Goal: Task Accomplishment & Management: Use online tool/utility

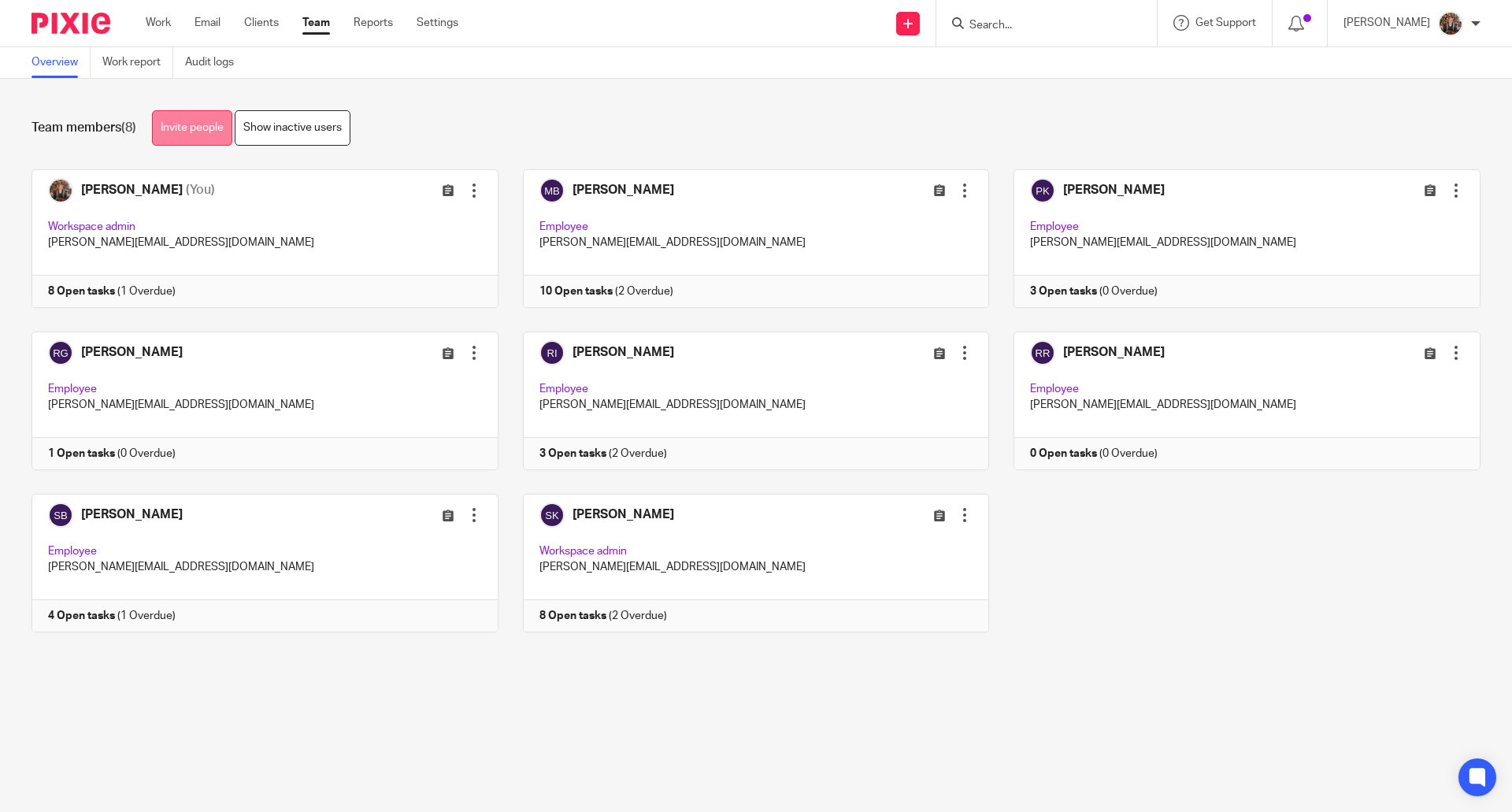
click at [207, 124] on link "Invite people" at bounding box center [192, 128] width 80 height 35
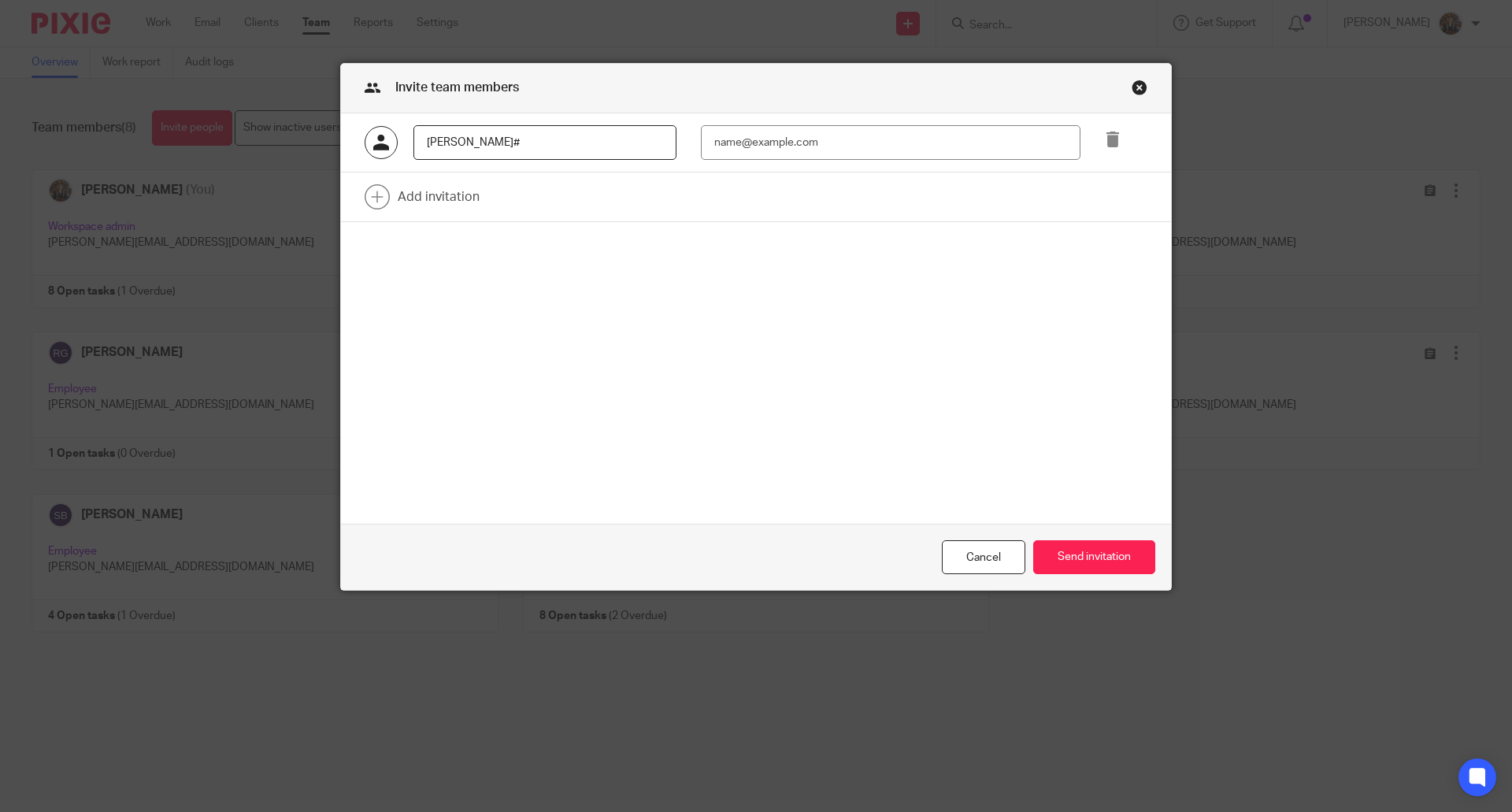
click at [441, 131] on input "rhonda#" at bounding box center [545, 143] width 263 height 35
click at [441, 131] on input "rhoda#" at bounding box center [545, 143] width 263 height 35
type input "#"
drag, startPoint x: 609, startPoint y: 145, endPoint x: 393, endPoint y: 134, distance: 216.3
click at [393, 134] on div "rhonda@evergoldaccounting.com" at bounding box center [508, 143] width 336 height 35
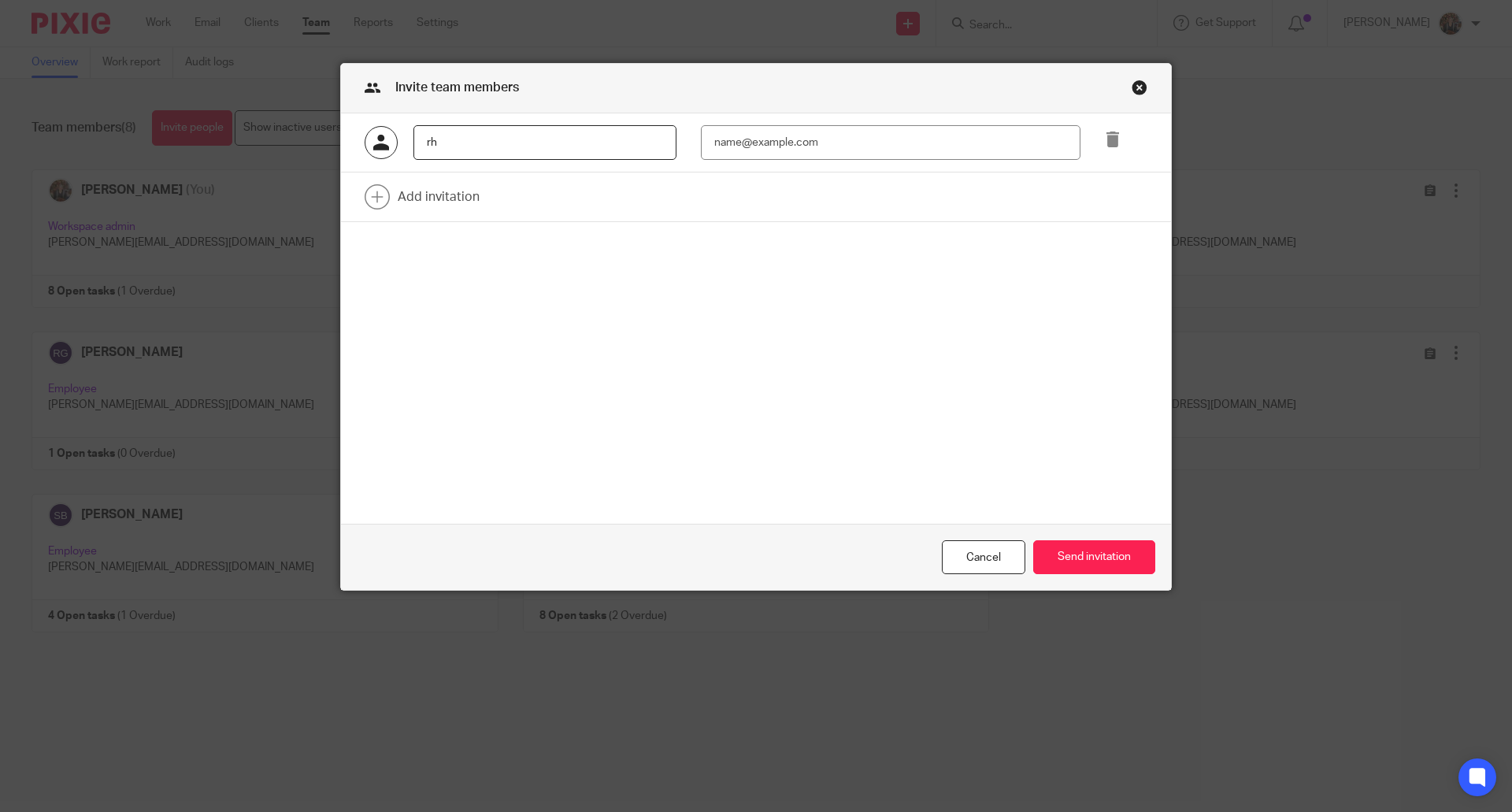
type input "r"
type input "Rhonda Reily"
click at [829, 150] on input "email" at bounding box center [889, 143] width 379 height 35
type input "rhonda@evergoldaccounting.com"
click at [1084, 542] on button "Send invitation" at bounding box center [1094, 557] width 122 height 33
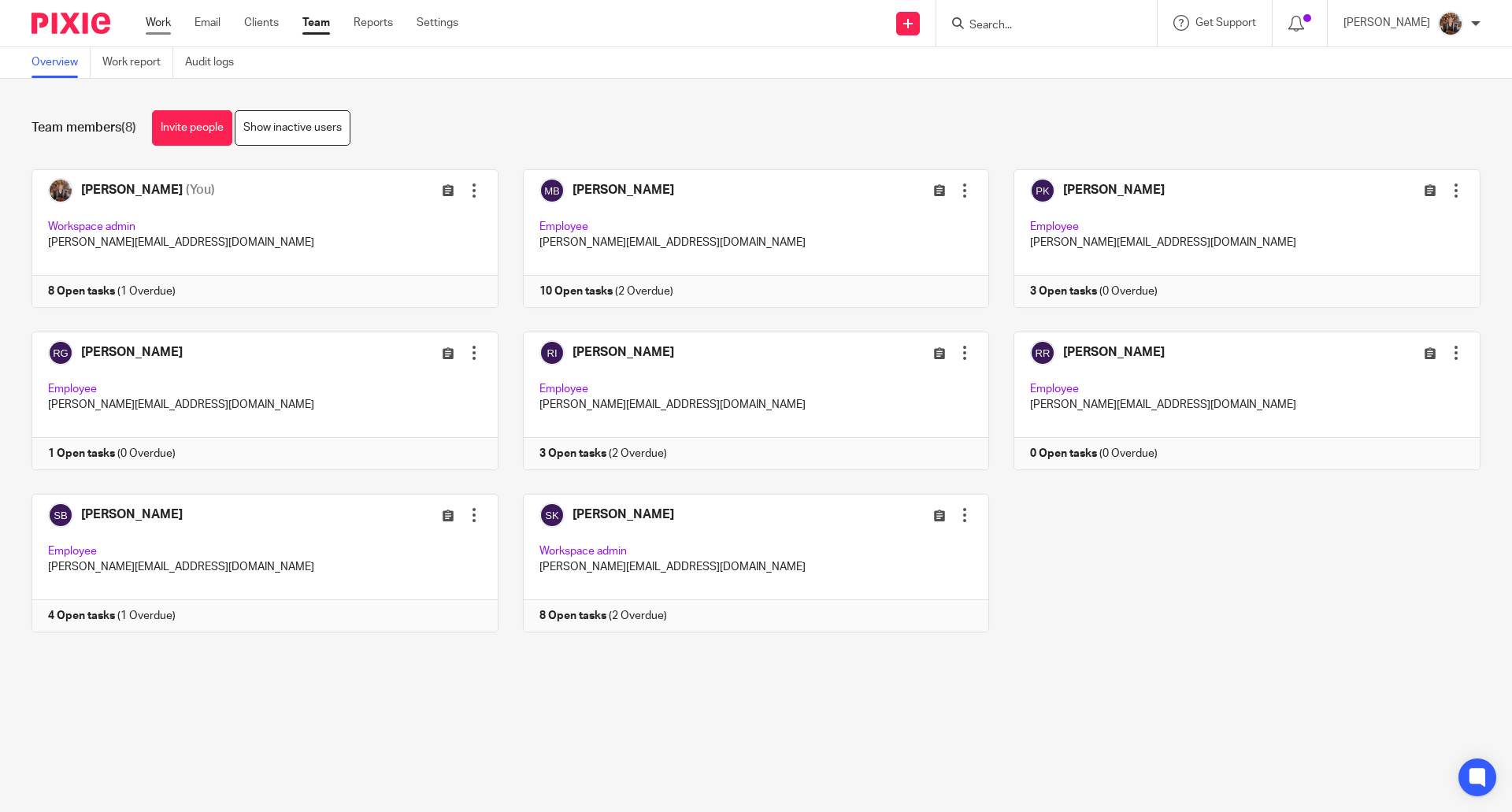
click at [156, 26] on link "Work" at bounding box center [158, 23] width 25 height 16
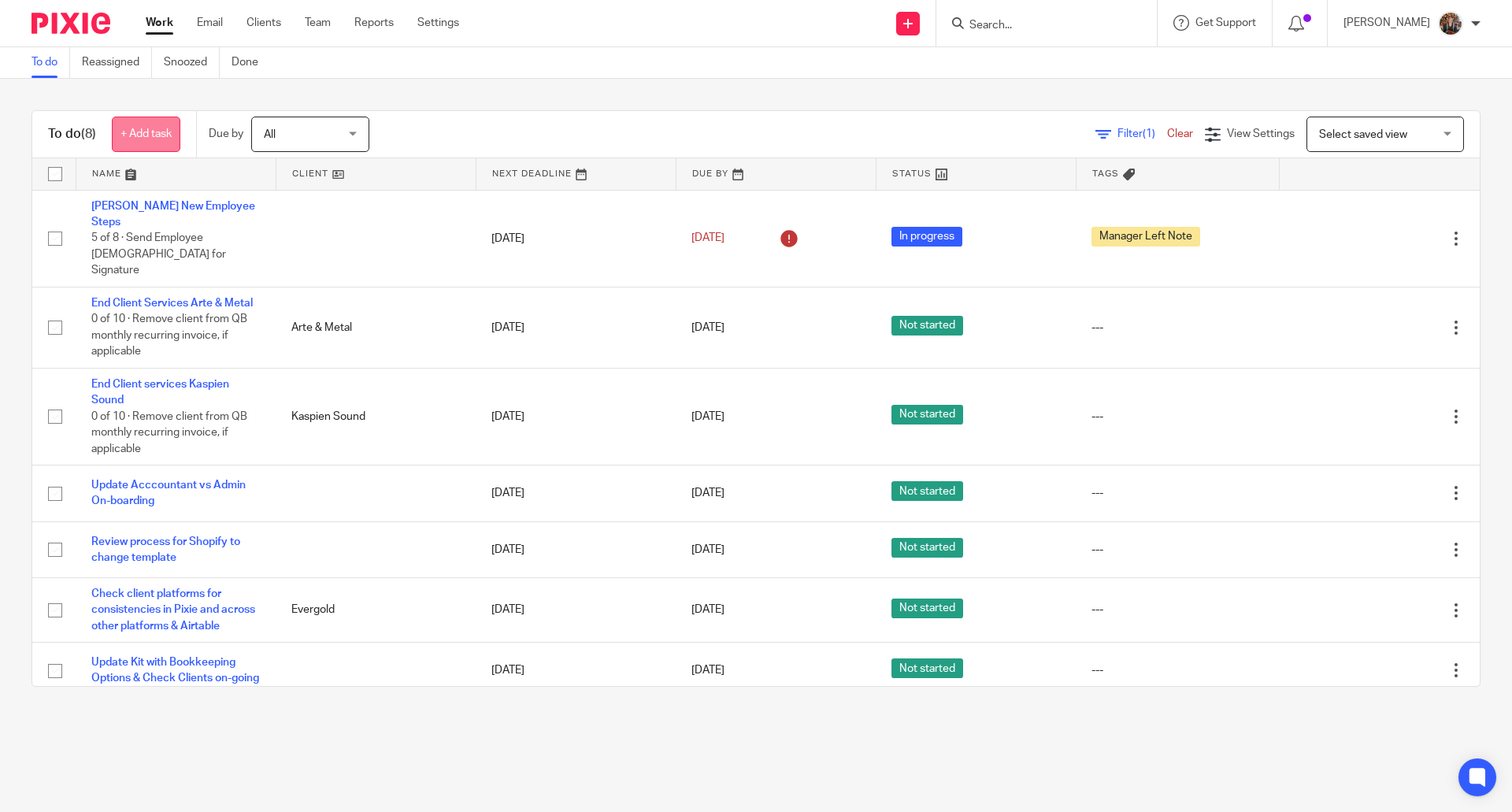
click at [151, 125] on link "+ Add task" at bounding box center [146, 134] width 69 height 35
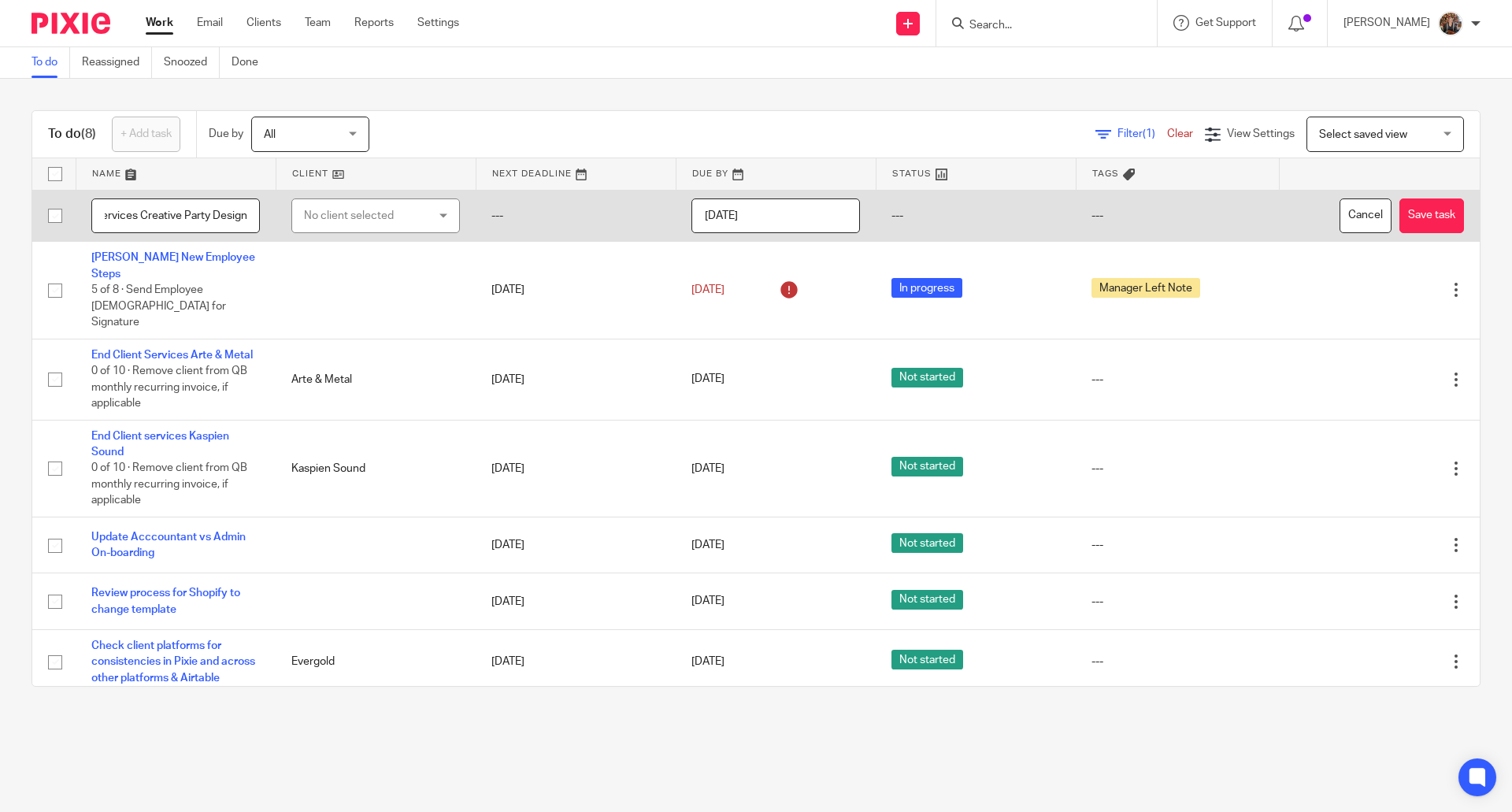
scroll to position [0, 69]
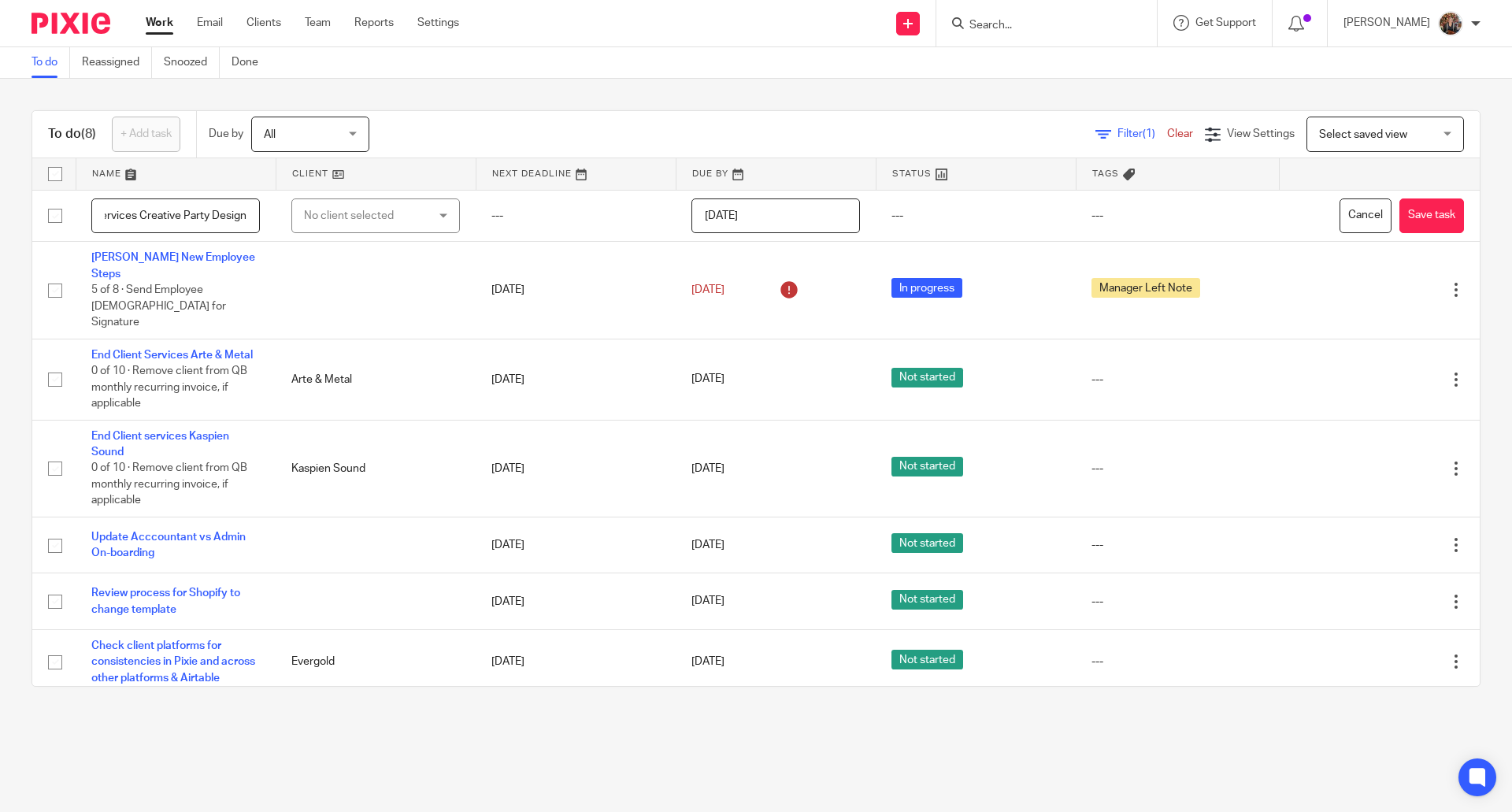
type input "End Client Services Creative Party Design"
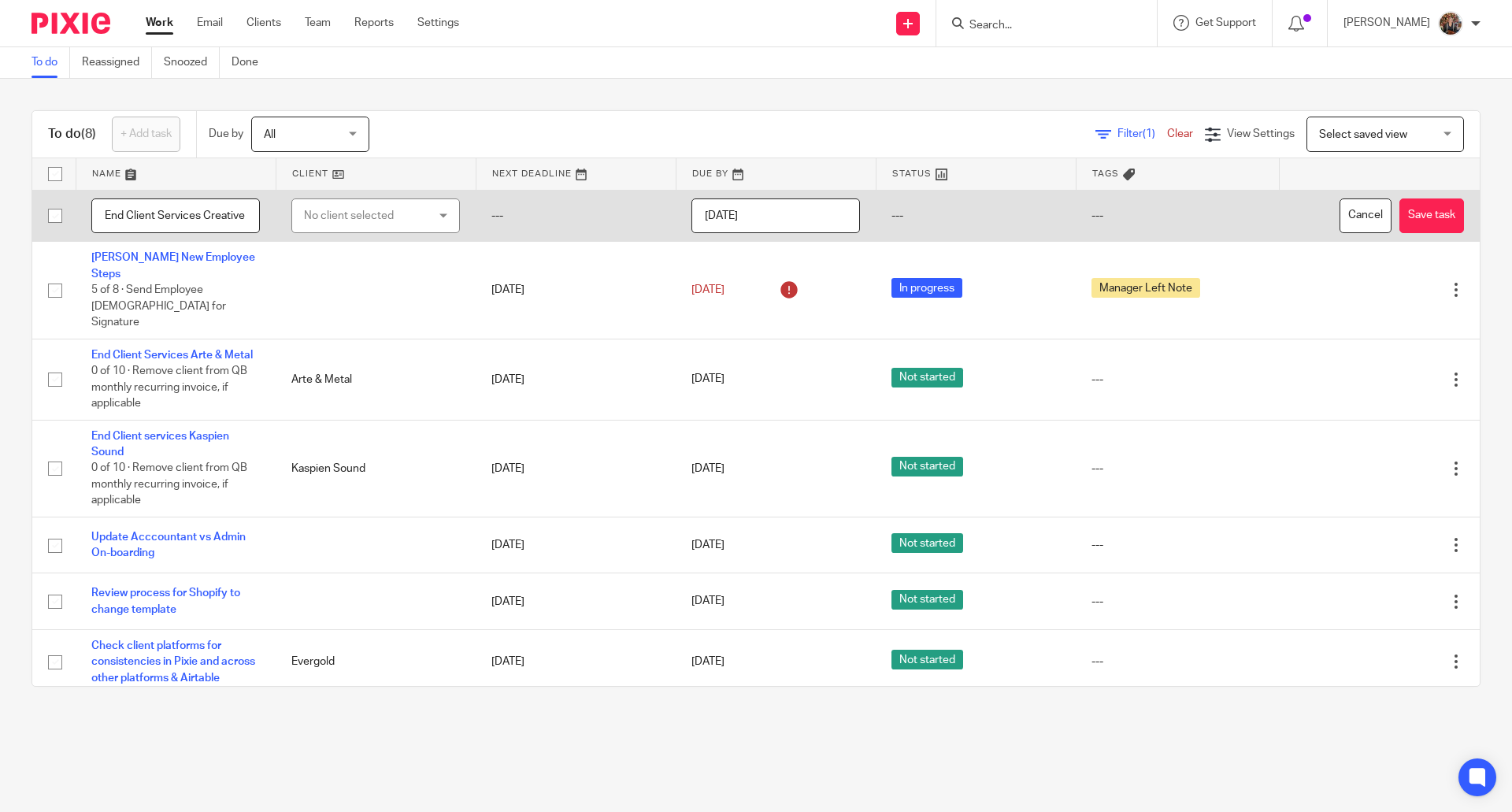
click at [435, 213] on div "No client selected" at bounding box center [375, 216] width 168 height 35
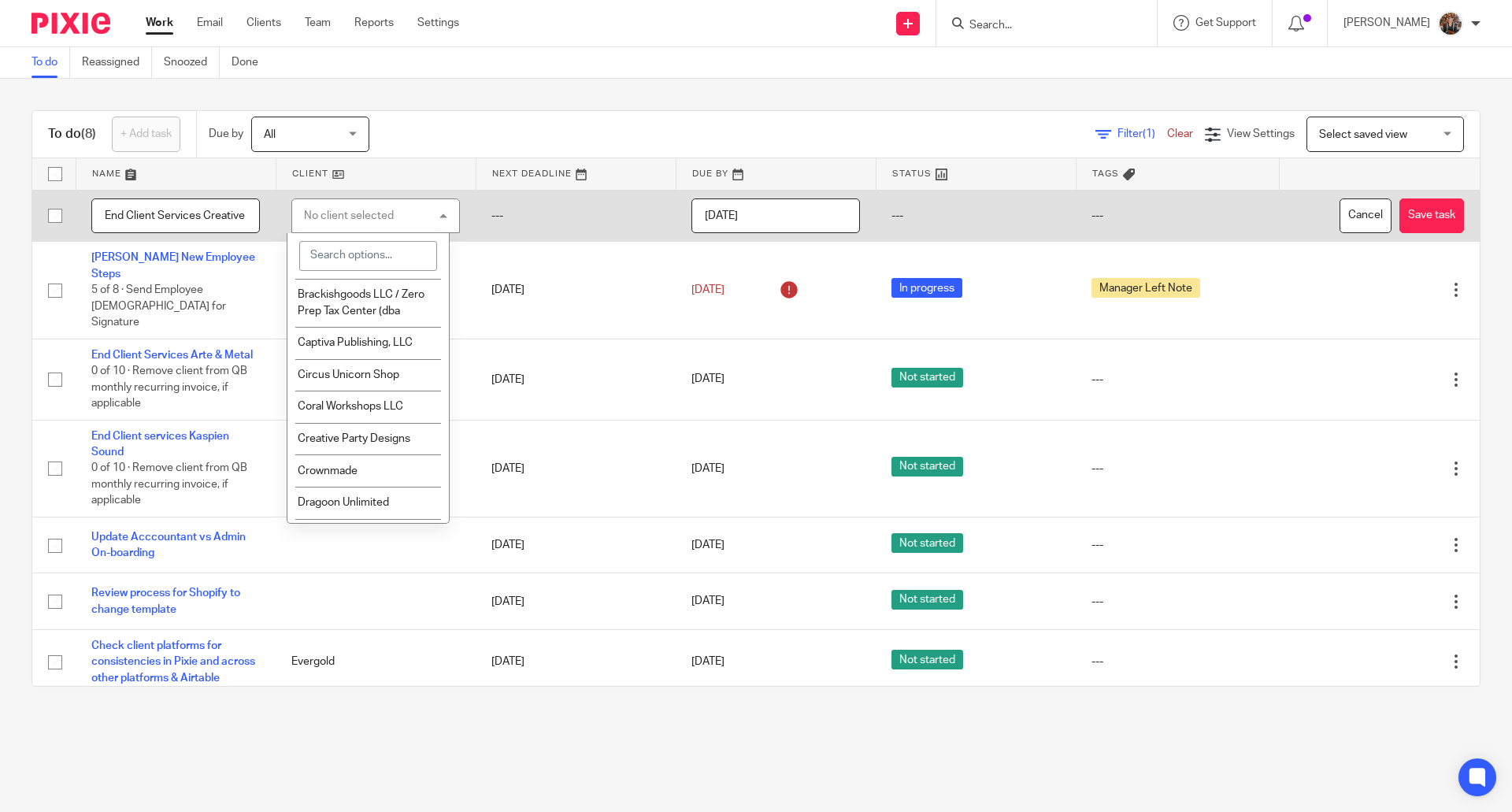
scroll to position [407, 0]
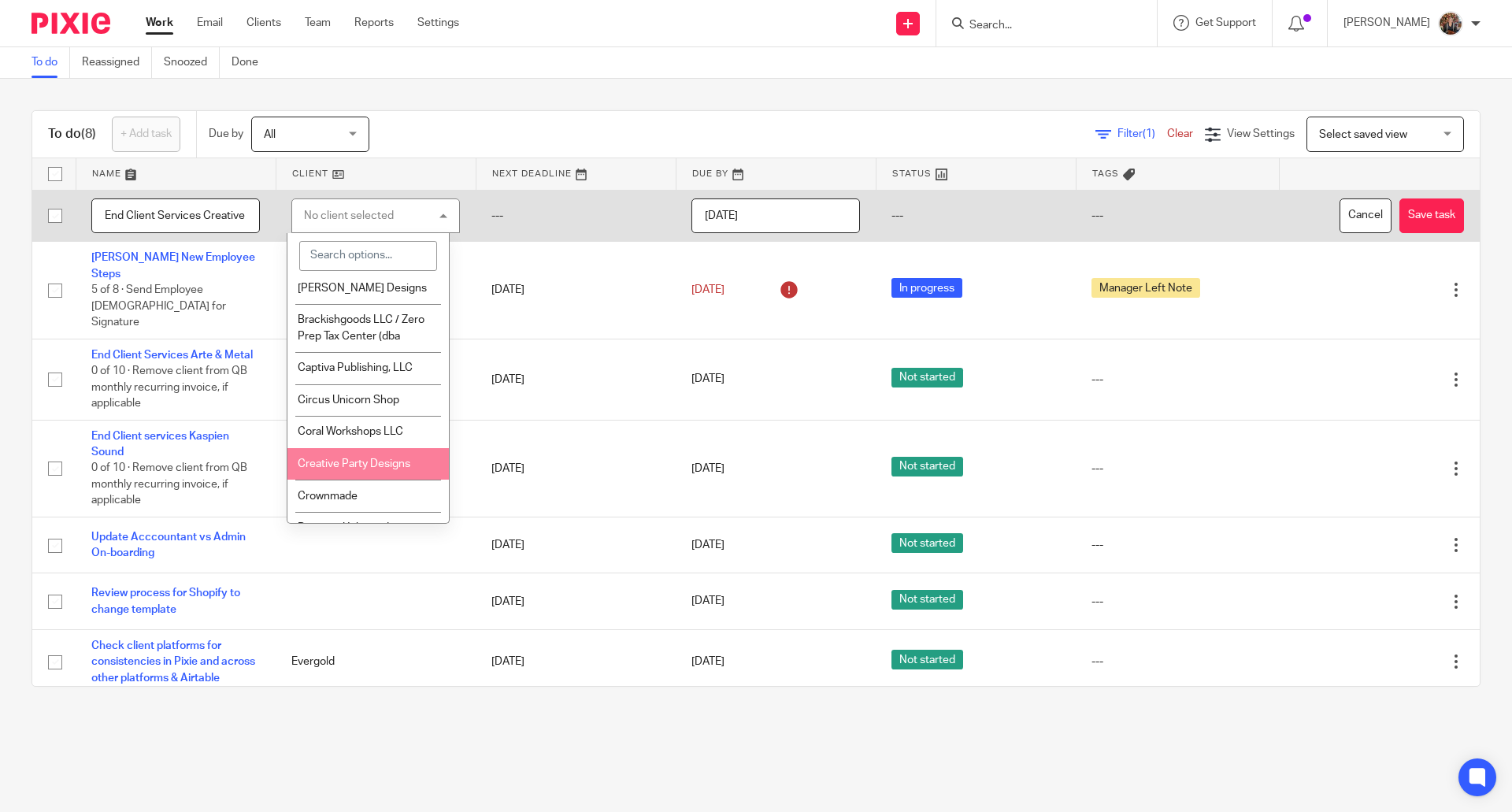
click at [384, 459] on span "Creative Party Designs" at bounding box center [354, 464] width 113 height 11
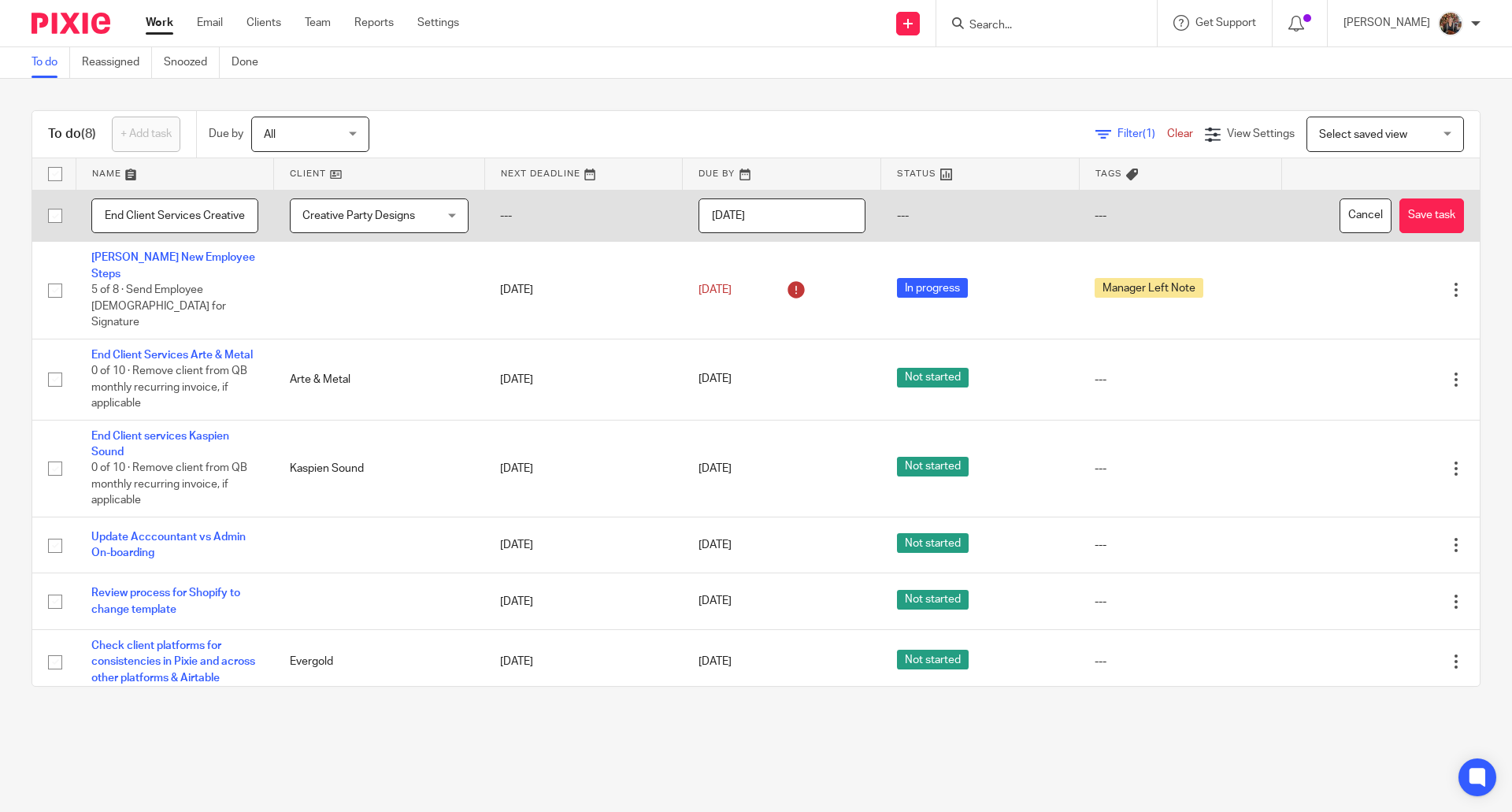
click at [786, 212] on input "2025-08-26" at bounding box center [782, 216] width 167 height 35
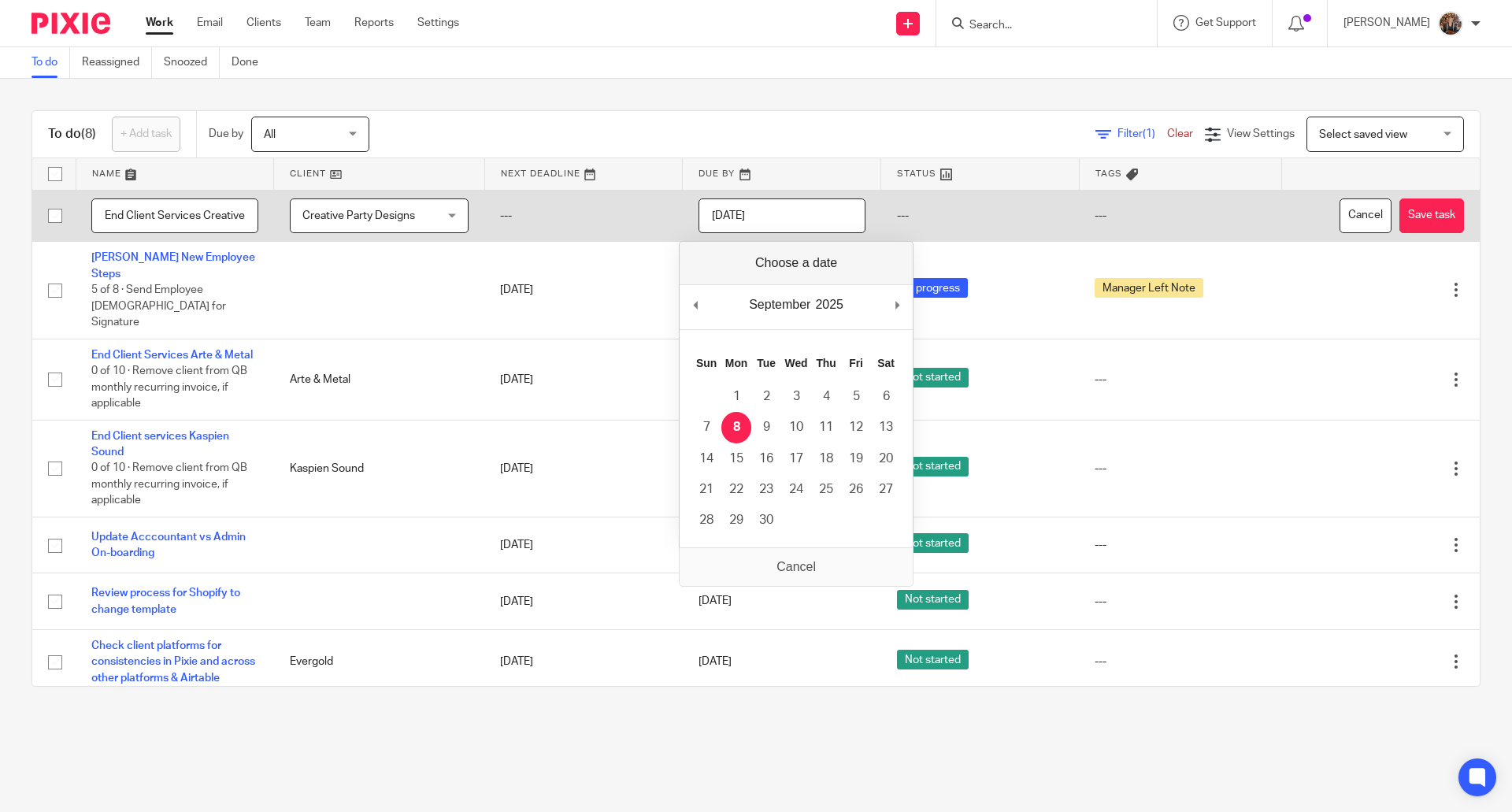
click at [751, 213] on input "2025-09-08" at bounding box center [782, 216] width 167 height 35
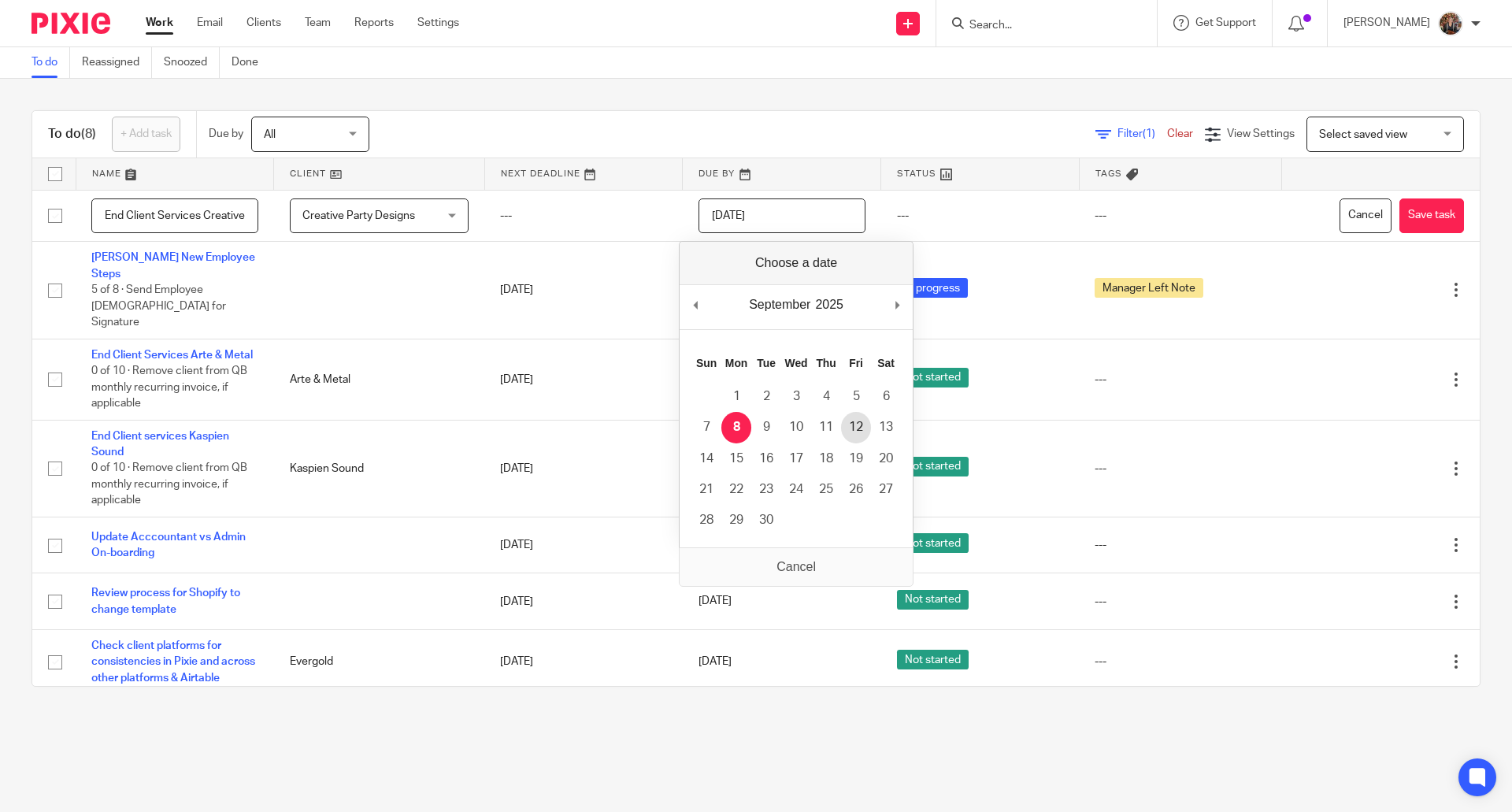
type input "2025-09-12"
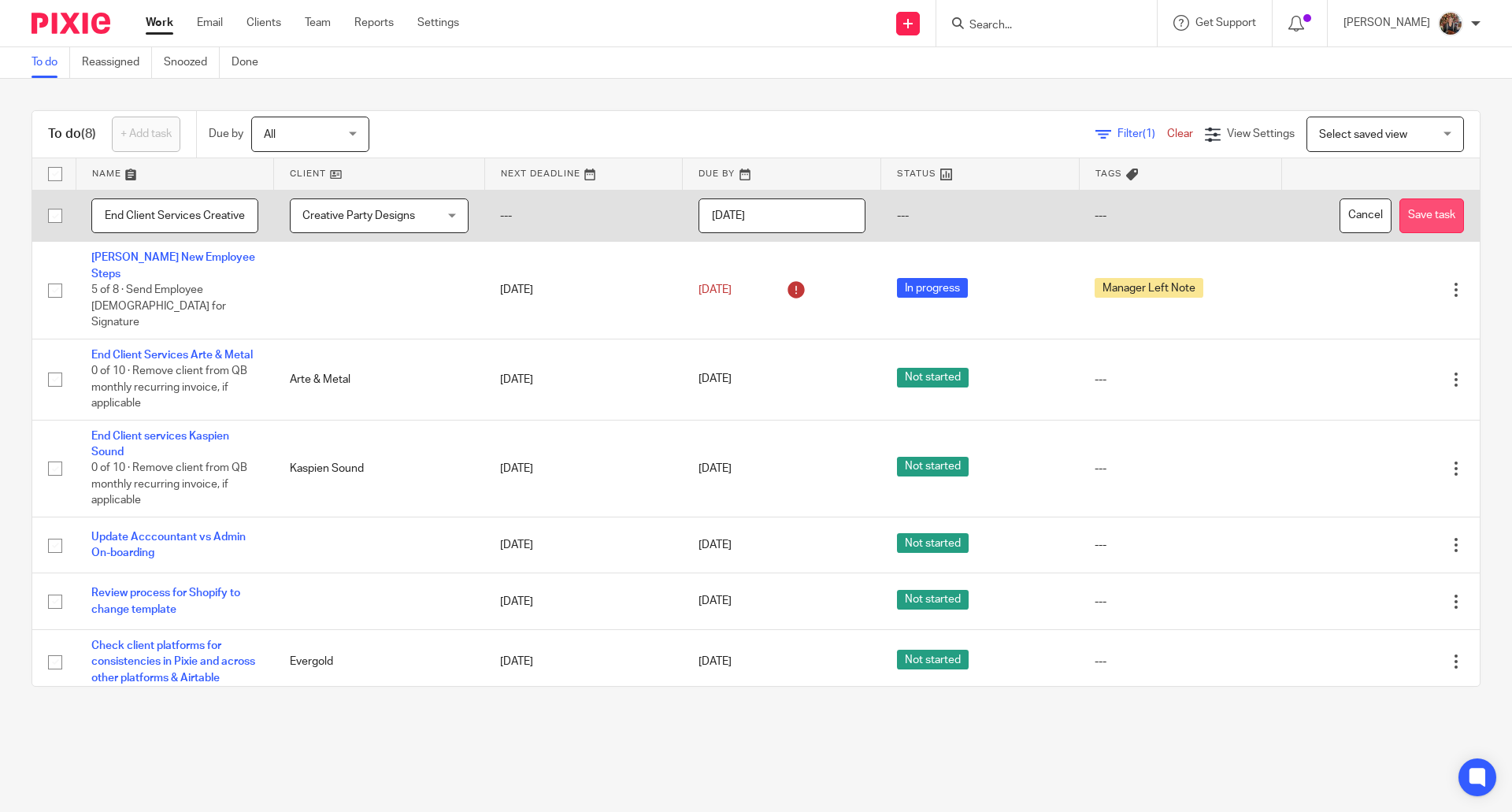
click at [1399, 217] on button "Save task" at bounding box center [1431, 216] width 64 height 35
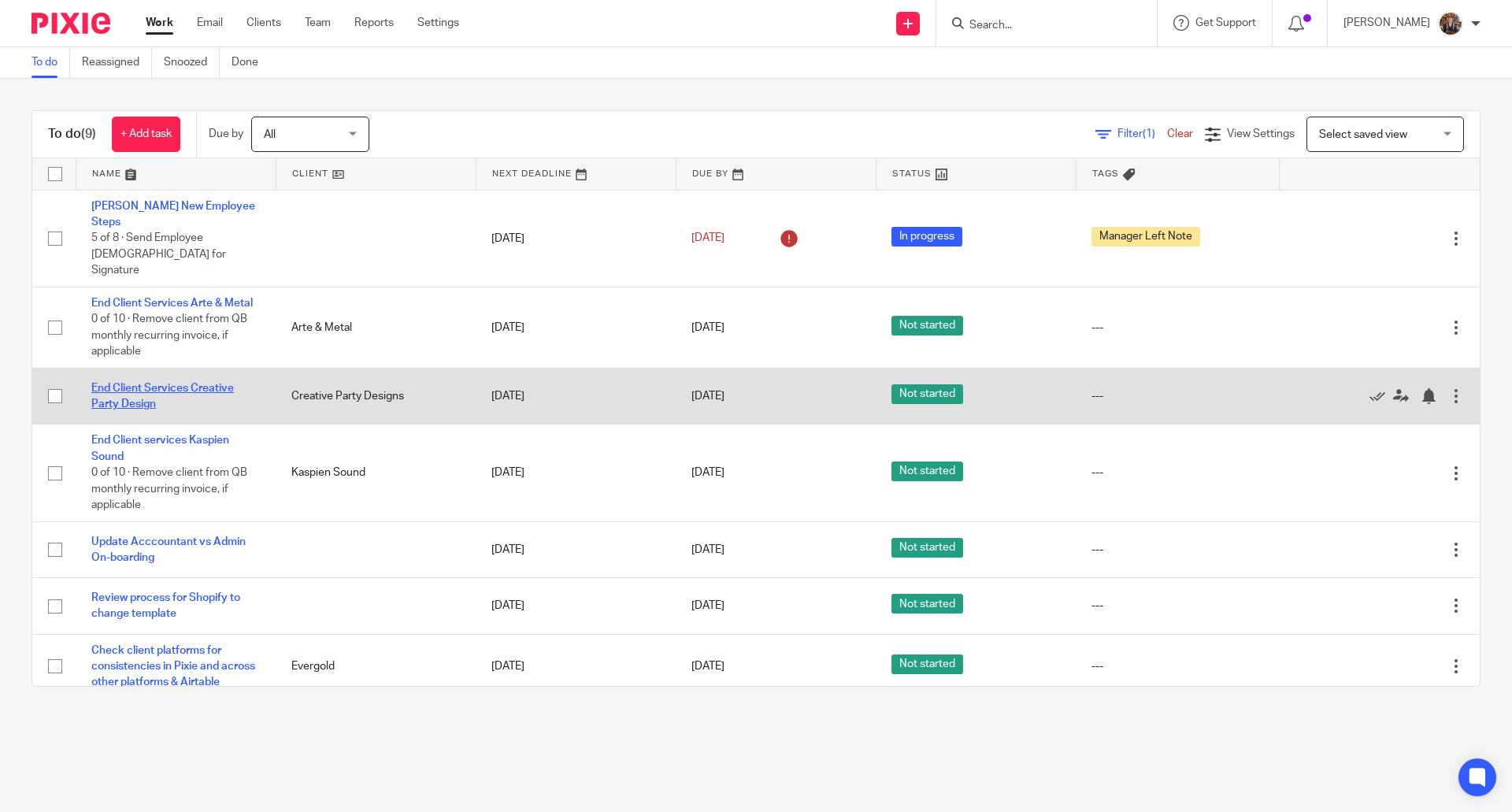
click at [129, 383] on link "End Client Services Creative Party Design" at bounding box center [162, 396] width 142 height 27
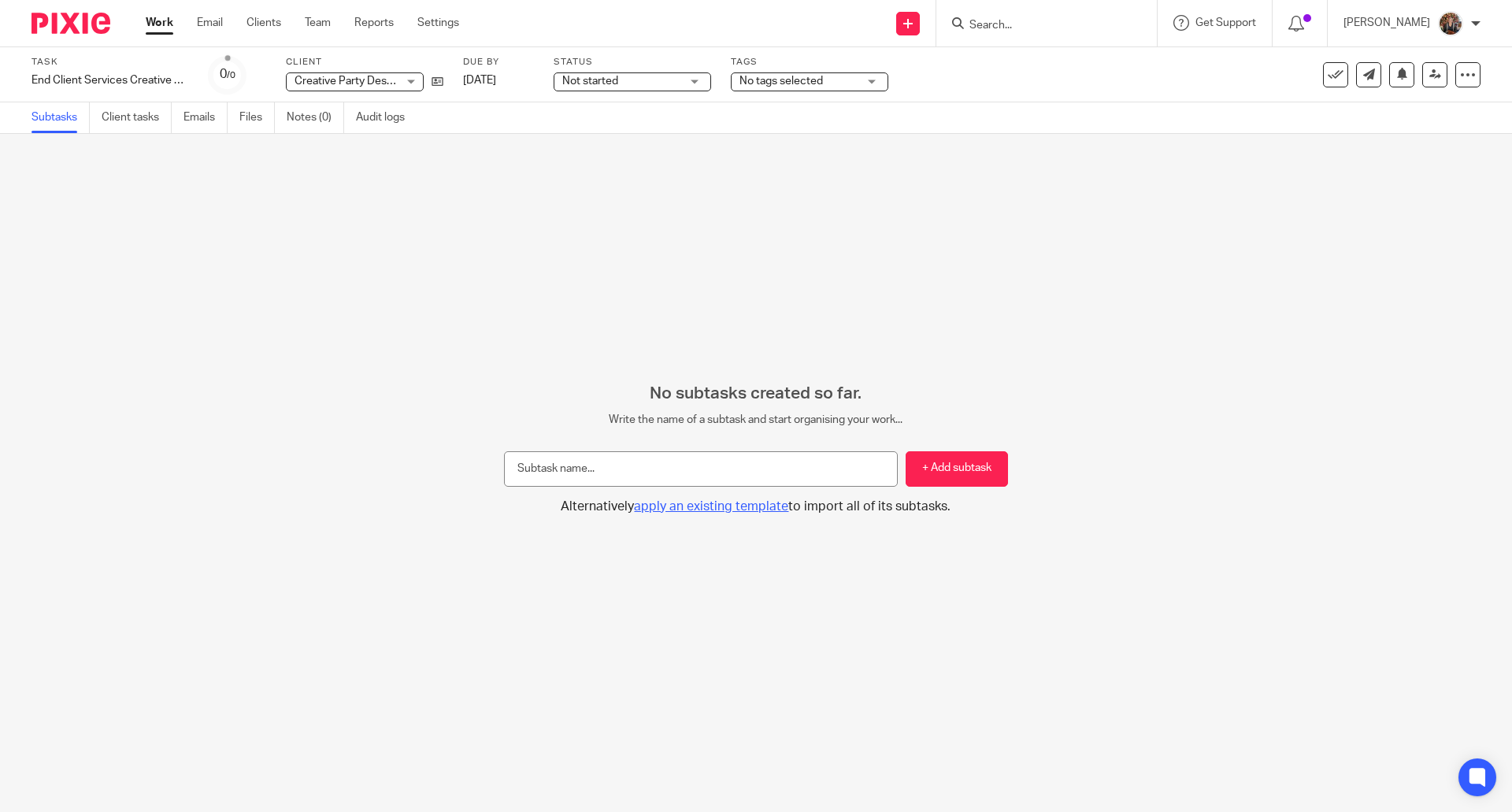
click at [689, 506] on span "apply an existing template" at bounding box center [710, 506] width 154 height 13
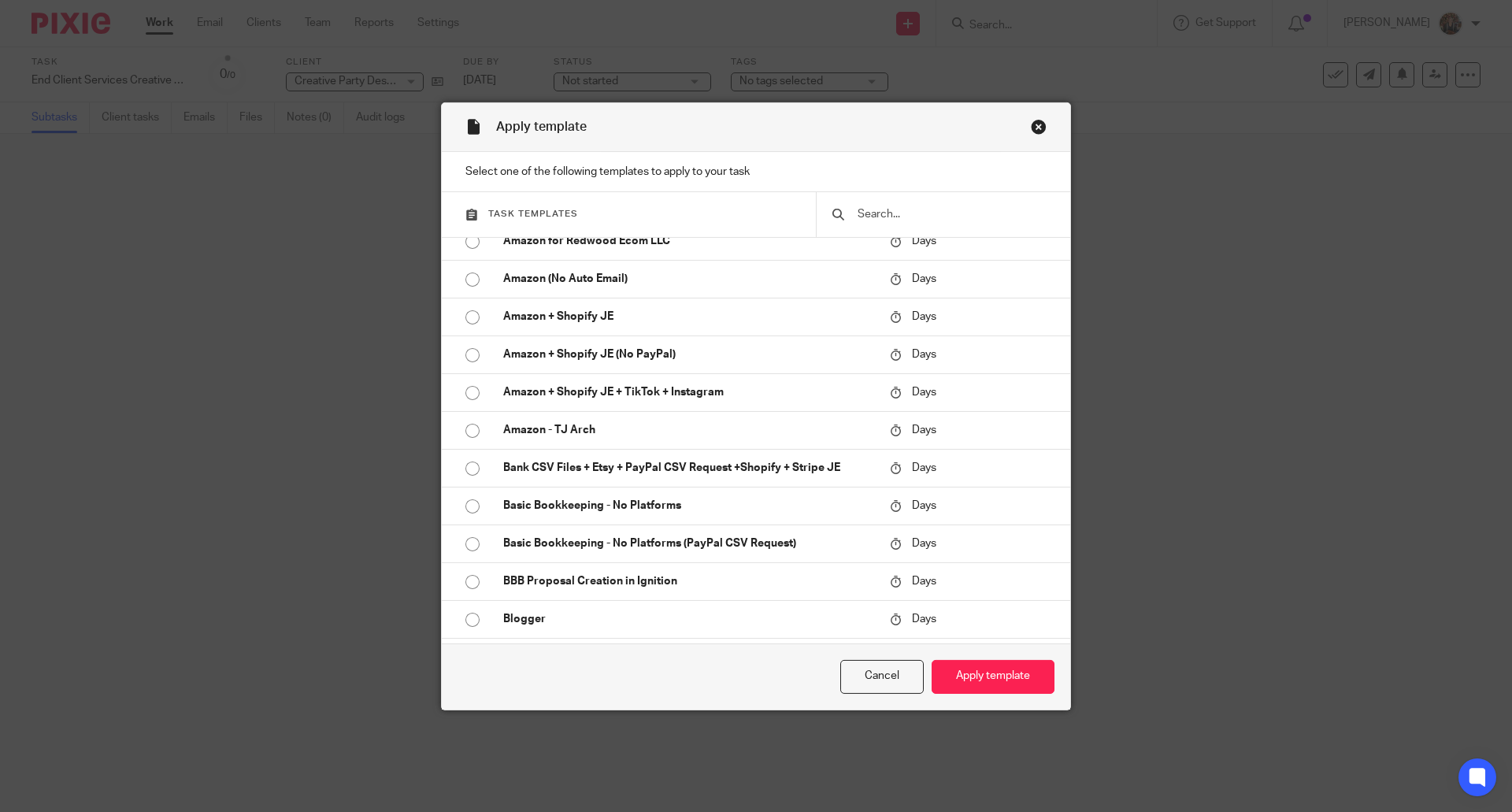
scroll to position [920, 0]
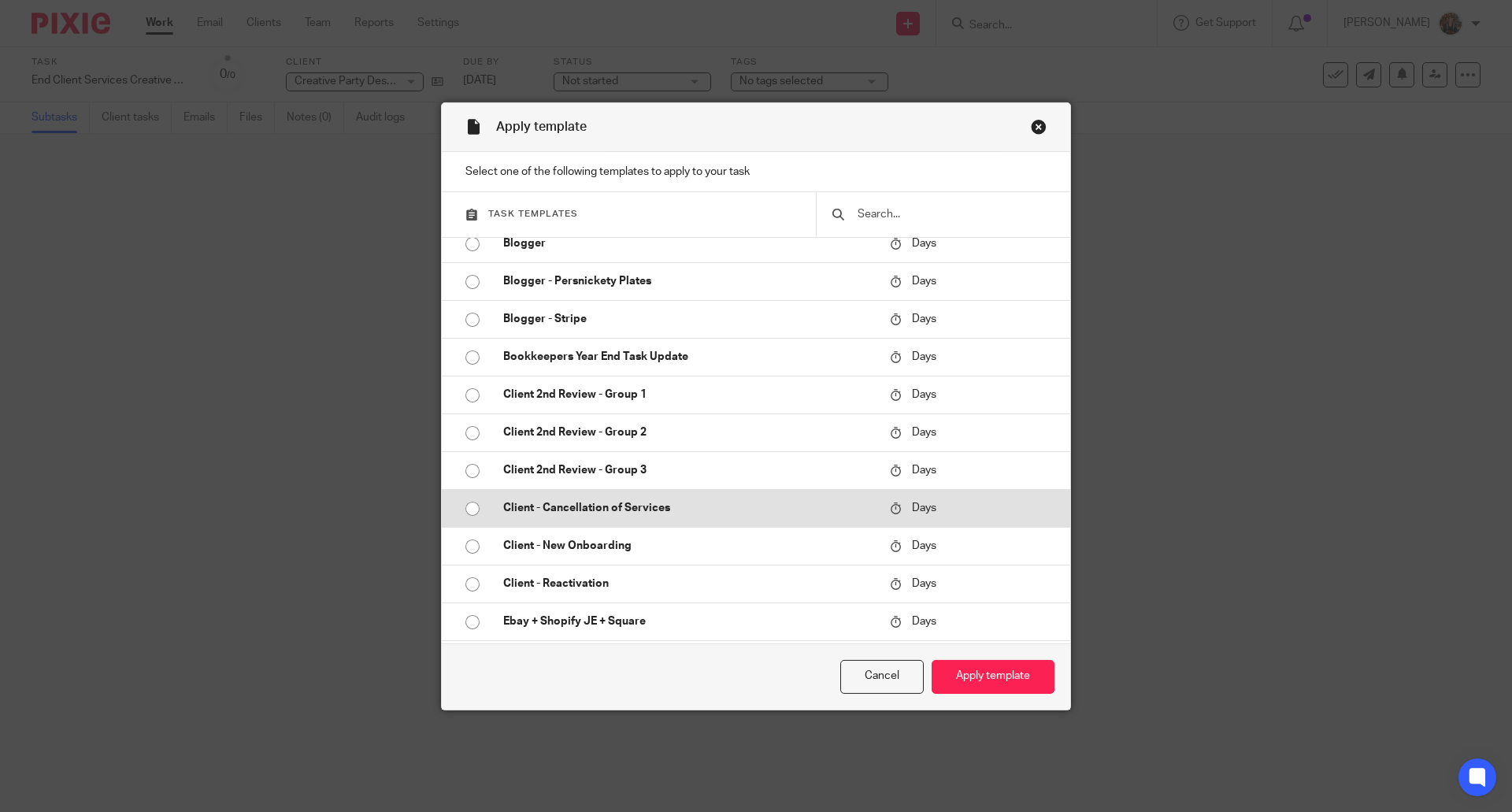
click at [459, 509] on input "radio" at bounding box center [473, 509] width 30 height 30
radio input "false"
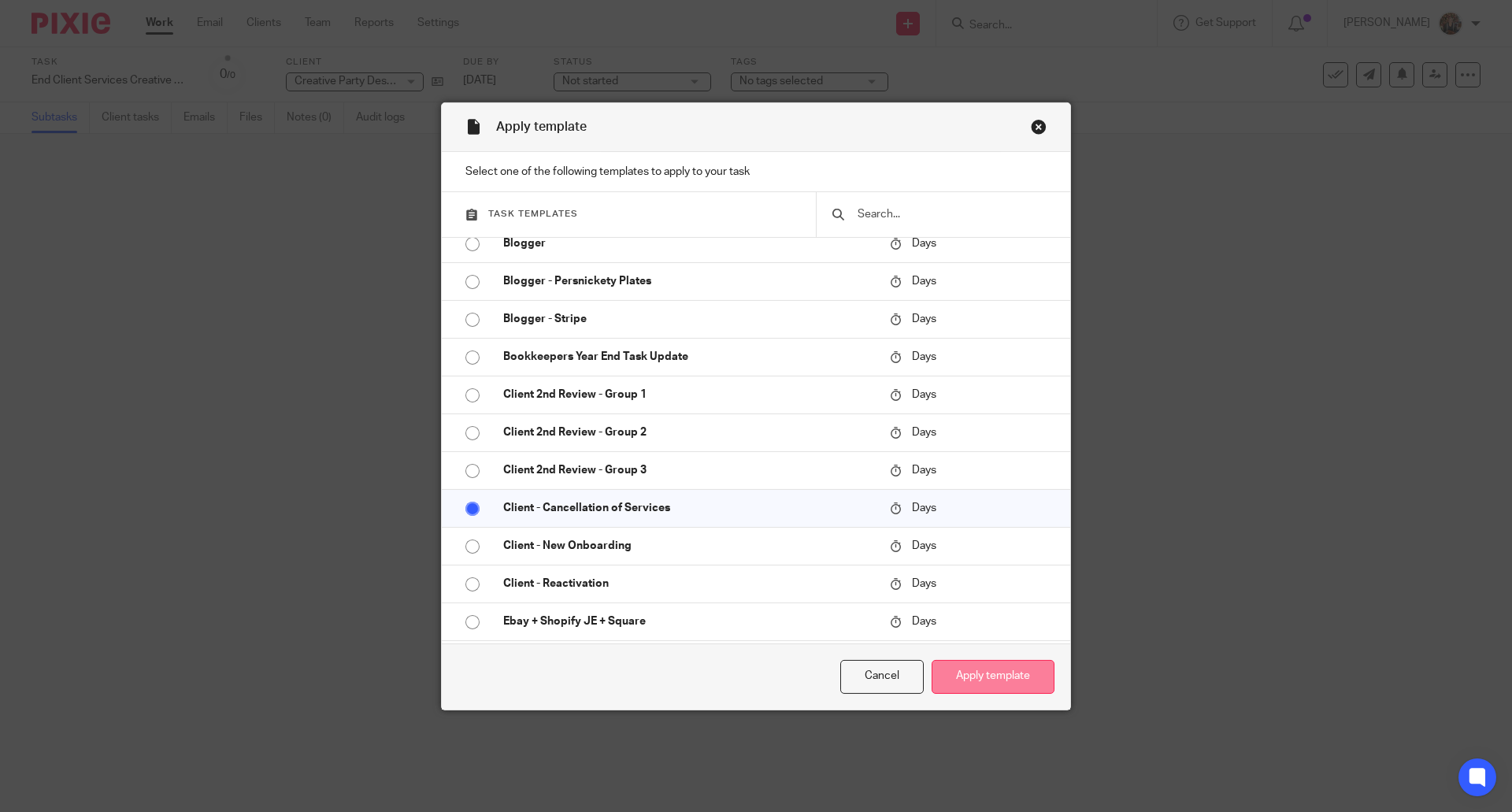
click at [989, 674] on button "Apply template" at bounding box center [992, 677] width 123 height 33
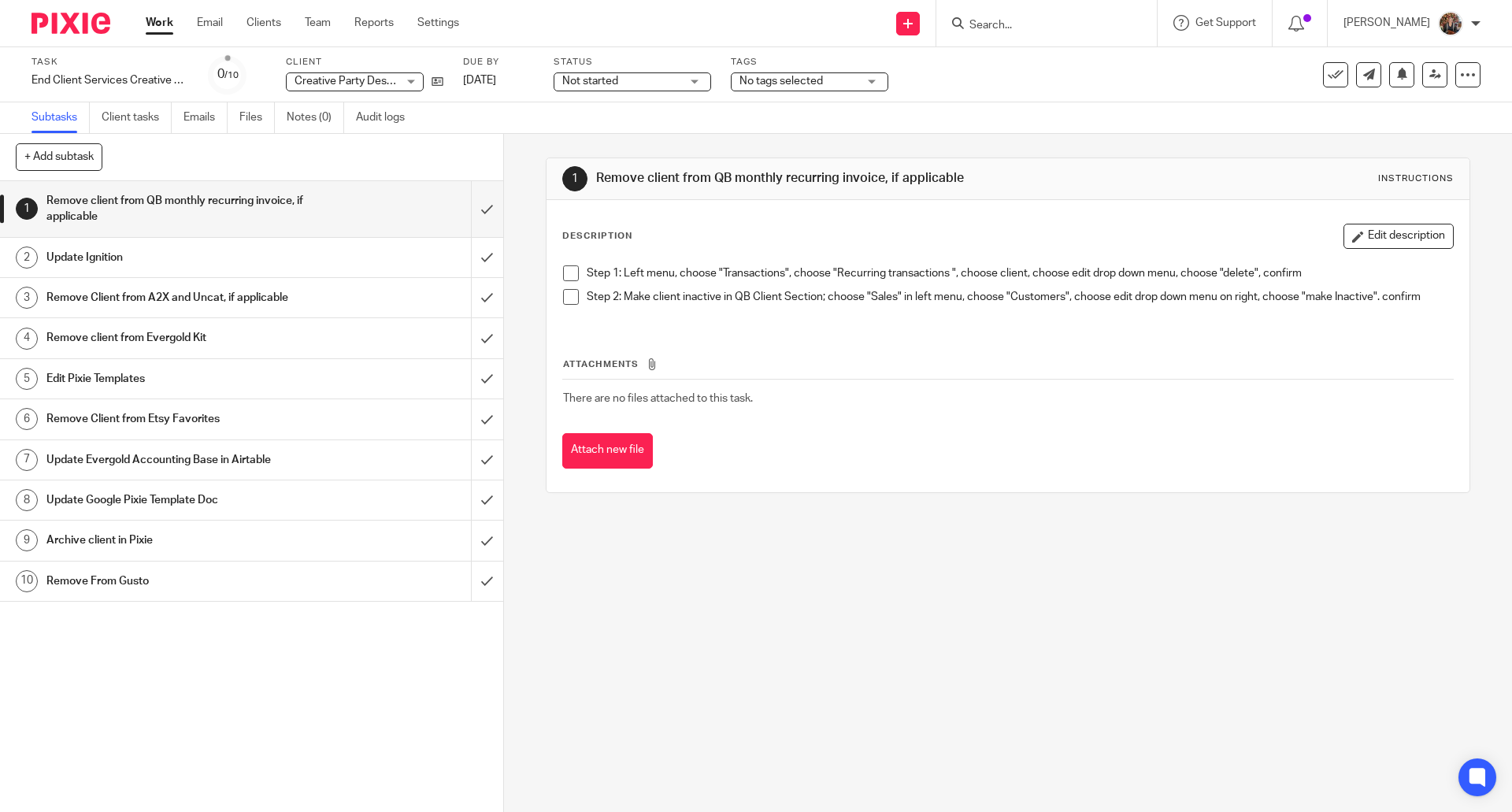
click at [164, 30] on link "Work" at bounding box center [159, 23] width 28 height 16
